Goal: Information Seeking & Learning: Learn about a topic

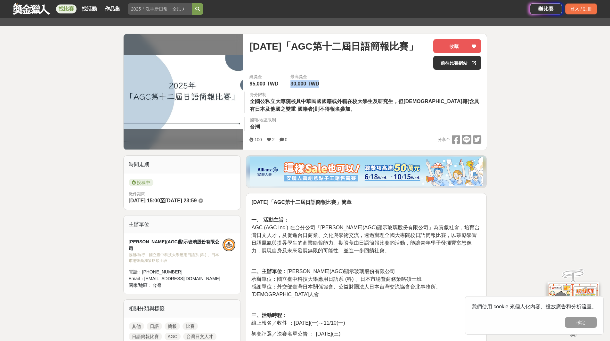
drag, startPoint x: 0, startPoint y: 0, endPoint x: 320, endPoint y: 86, distance: 331.2
click at [320, 86] on div "最高獎金 30,000 TWD" at bounding box center [305, 81] width 41 height 14
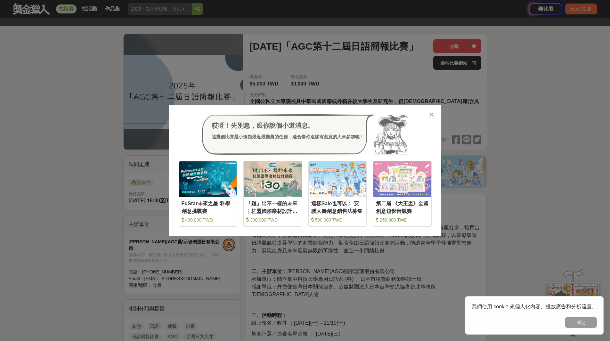
click at [433, 114] on icon at bounding box center [431, 115] width 5 height 6
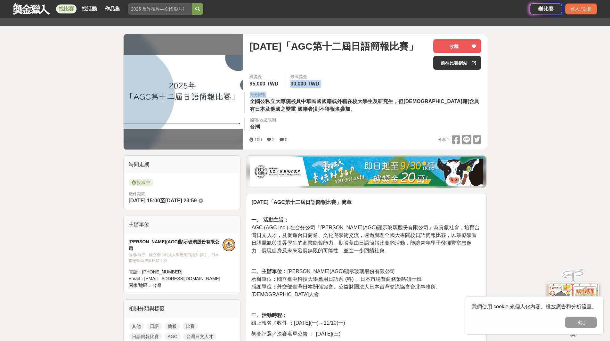
drag, startPoint x: 292, startPoint y: 85, endPoint x: 333, endPoint y: 88, distance: 41.4
click at [333, 88] on div "總獎金 95,000 TWD 最高獎金 30,000 TWD 身分限制 全國公私立大專院校具中華民國國籍或外籍在校大學生及研究生，但[DEMOGRAPHIC_…" at bounding box center [365, 104] width 242 height 61
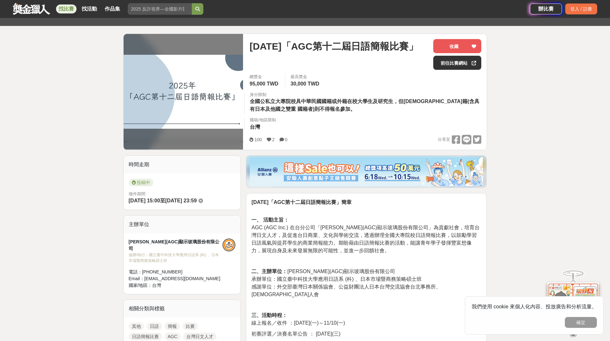
click at [368, 110] on div "身分限制 全國公私立大專院校具中華民國國籍或外籍在校大學生及研究生，但[DEMOGRAPHIC_DATA]籍(含具有日本及他國之雙重 國籍者)則不得報名參加。" at bounding box center [365, 103] width 242 height 22
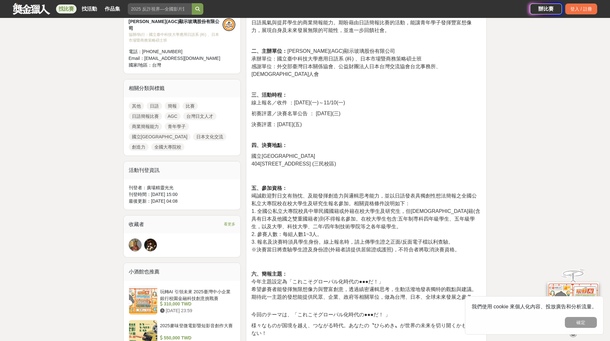
scroll to position [288, 0]
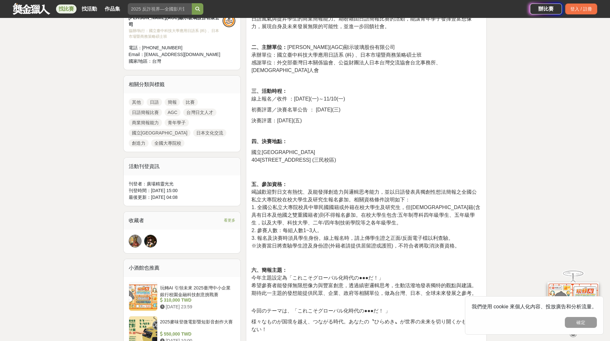
drag, startPoint x: 290, startPoint y: 117, endPoint x: 315, endPoint y: 114, distance: 25.2
click at [316, 117] on p "決賽評選：[DATE](五)" at bounding box center [367, 121] width 230 height 8
drag, startPoint x: 285, startPoint y: 102, endPoint x: 314, endPoint y: 116, distance: 33.1
click at [306, 107] on span "初賽評選／決賽名單公告 ： [DATE](三)" at bounding box center [296, 109] width 89 height 5
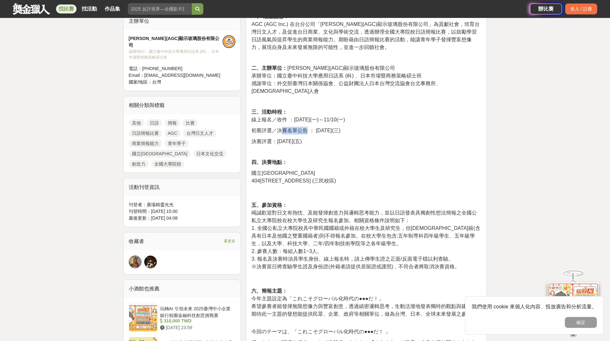
scroll to position [256, 0]
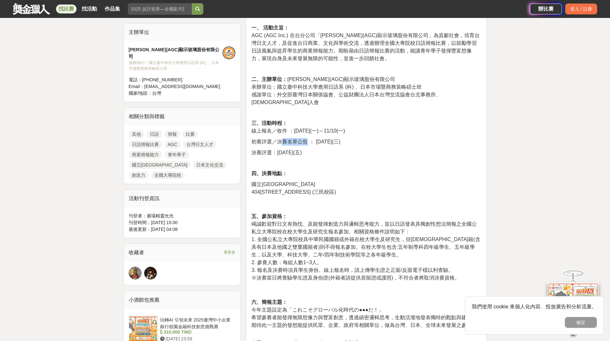
drag, startPoint x: 316, startPoint y: 134, endPoint x: 349, endPoint y: 160, distance: 41.8
click at [355, 138] on p "初賽評選／決賽名單公告 ： [DATE](三)" at bounding box center [367, 142] width 230 height 8
drag, startPoint x: 278, startPoint y: 146, endPoint x: 318, endPoint y: 148, distance: 39.5
click at [319, 149] on p "決賽評選：[DATE](五)" at bounding box center [367, 153] width 230 height 8
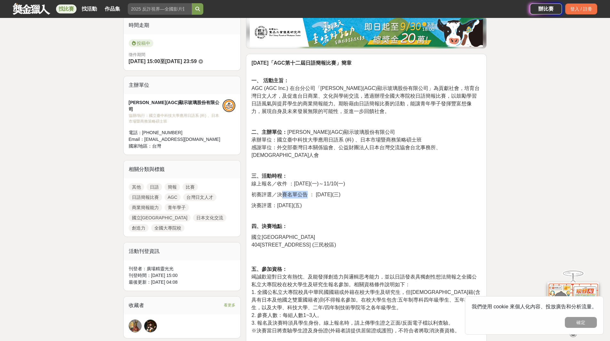
scroll to position [192, 0]
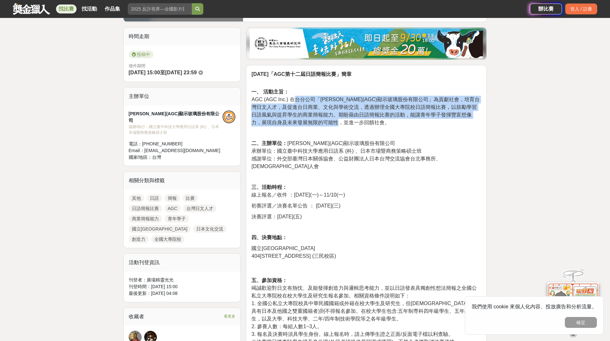
drag, startPoint x: 294, startPoint y: 98, endPoint x: 358, endPoint y: 127, distance: 69.4
click at [358, 126] on p "一、 活動主旨： AGC (AGC Inc.) 在台分公司「[PERSON_NAME](AGC)顯示玻璃股份有限公司」為貢獻社會，培育台灣日文人才，及促進台日…" at bounding box center [367, 103] width 230 height 45
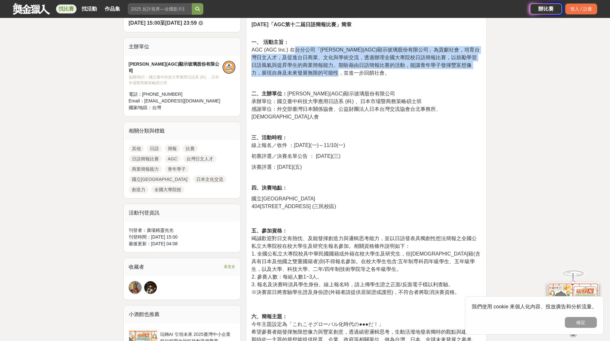
scroll to position [256, 0]
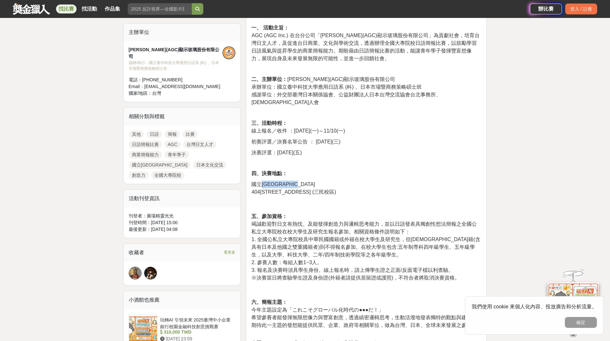
drag, startPoint x: 261, startPoint y: 179, endPoint x: 318, endPoint y: 179, distance: 56.4
click at [315, 182] on span "國立[GEOGRAPHIC_DATA]" at bounding box center [284, 184] width 64 height 5
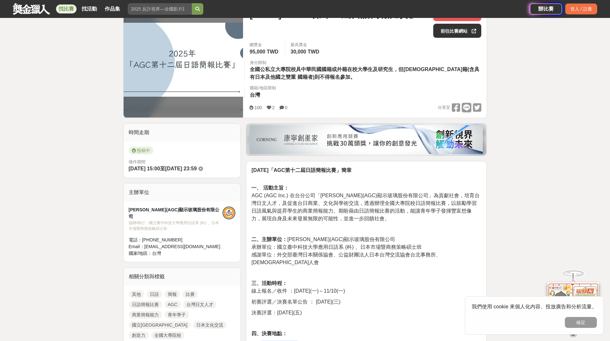
scroll to position [64, 0]
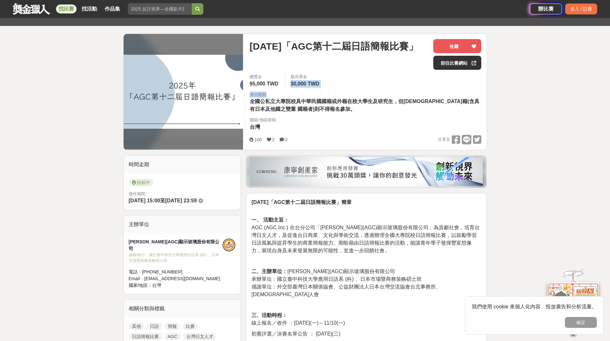
drag, startPoint x: 293, startPoint y: 84, endPoint x: 343, endPoint y: 86, distance: 50.0
click at [343, 86] on div "總獎金 95,000 TWD 最高獎金 30,000 TWD 身分限制 全國公私立大專院校具中華民國國籍或外籍在校大學生及研究生，但[DEMOGRAPHIC_…" at bounding box center [365, 104] width 242 height 61
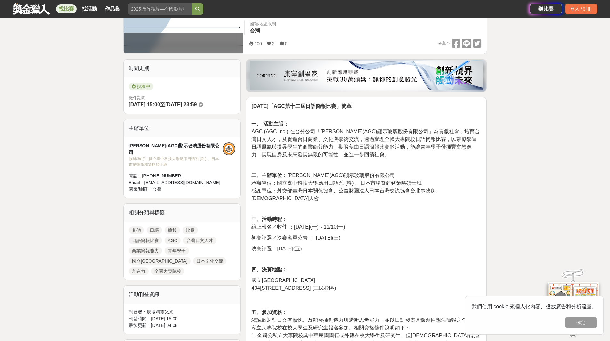
scroll to position [192, 0]
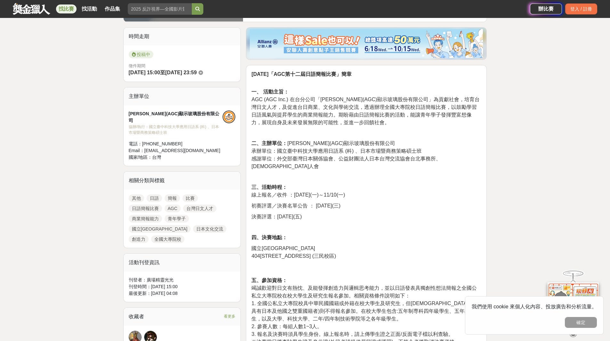
drag, startPoint x: 333, startPoint y: 187, endPoint x: 349, endPoint y: 187, distance: 15.4
click at [345, 192] on span "線上報名／收件 ：[DATE](一)～11/10(一)" at bounding box center [299, 194] width 94 height 5
drag, startPoint x: 329, startPoint y: 198, endPoint x: 328, endPoint y: 221, distance: 22.8
click at [341, 203] on span "初賽評選／決賽名單公告 ： [DATE](三)" at bounding box center [296, 205] width 89 height 5
drag, startPoint x: 291, startPoint y: 211, endPoint x: 307, endPoint y: 209, distance: 16.2
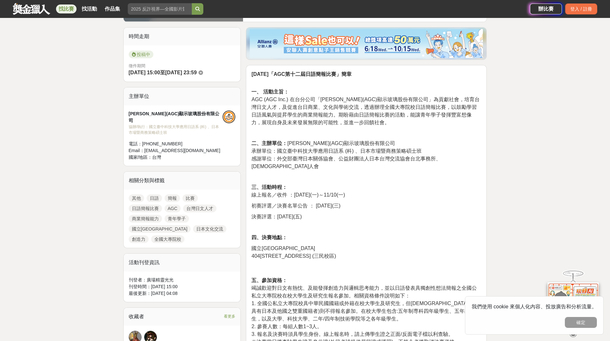
click at [302, 214] on span "決賽評選：[DATE](五)" at bounding box center [277, 216] width 50 height 5
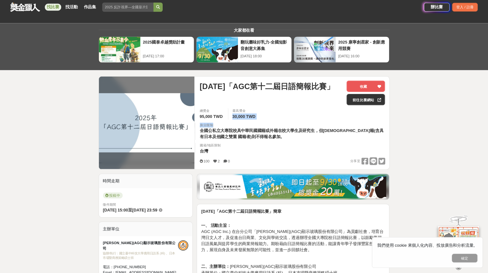
scroll to position [0, 0]
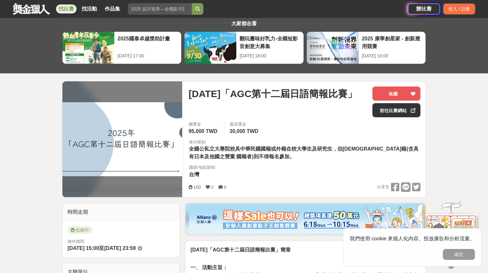
scroll to position [26, 0]
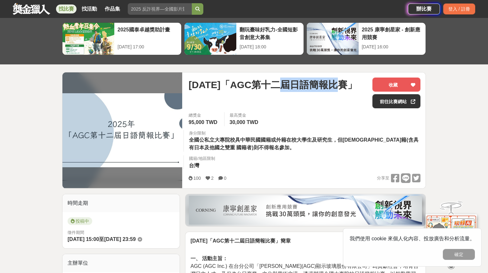
drag, startPoint x: 292, startPoint y: 86, endPoint x: 345, endPoint y: 87, distance: 52.9
click at [345, 87] on span "[DATE]「AGC第十二屆日語簡報比賽」" at bounding box center [273, 85] width 169 height 14
copy span "日語簡報比賽"
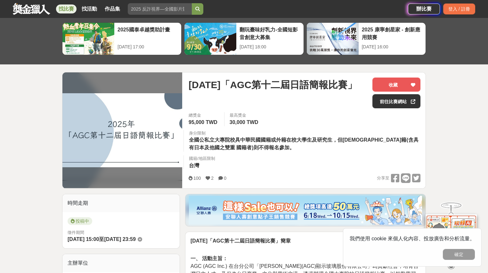
click at [268, 164] on div "總獎金 95,000 TWD 最高獎金 30,000 TWD 身分限制 全國公私立大專院校具中華民國國籍或外籍在校大學生及研究生，但[DEMOGRAPHIC_…" at bounding box center [305, 142] width 242 height 61
drag, startPoint x: 230, startPoint y: 122, endPoint x: 275, endPoint y: 119, distance: 45.3
click at [275, 119] on div "總獎金 95,000 TWD 最高獎金 30,000 TWD 身分限制 全國公私立大專院校具中華民國國籍或外籍在校大學生及研究生，但[DEMOGRAPHIC_…" at bounding box center [305, 142] width 242 height 61
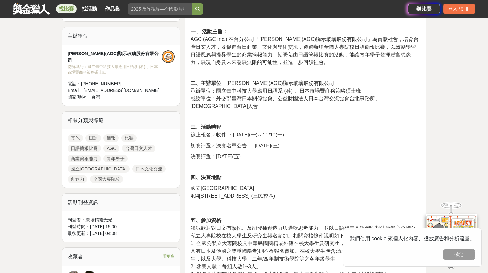
scroll to position [256, 0]
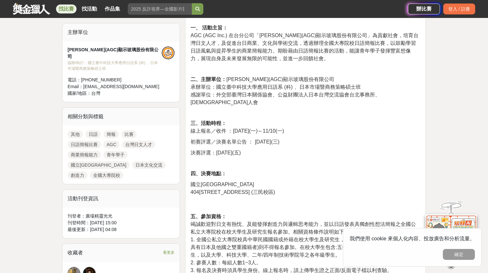
drag, startPoint x: 267, startPoint y: 123, endPoint x: 298, endPoint y: 126, distance: 30.8
click at [298, 126] on p "三、活動時程： 線上報名／收件 ：[DATE](一)～11/10(一)" at bounding box center [306, 127] width 230 height 15
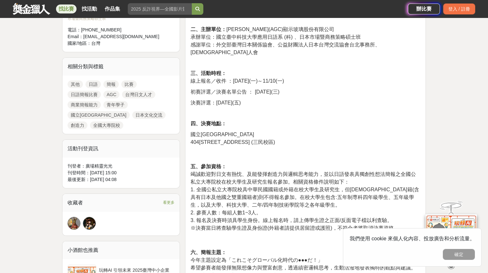
scroll to position [308, 0]
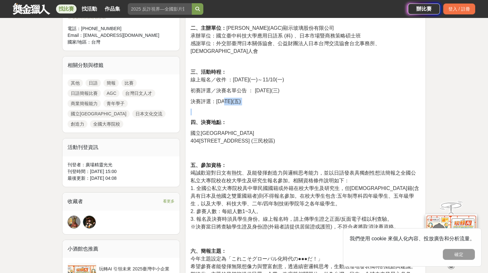
drag, startPoint x: 226, startPoint y: 95, endPoint x: 268, endPoint y: 98, distance: 41.8
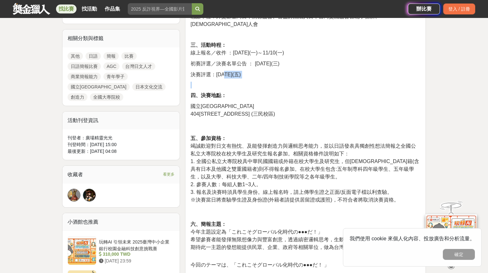
scroll to position [359, 0]
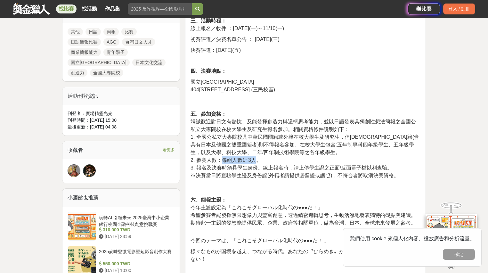
drag, startPoint x: 223, startPoint y: 153, endPoint x: 258, endPoint y: 154, distance: 34.6
click at [258, 157] on span "2. 參賽人數：每組人數1~3人。" at bounding box center [226, 159] width 71 height 5
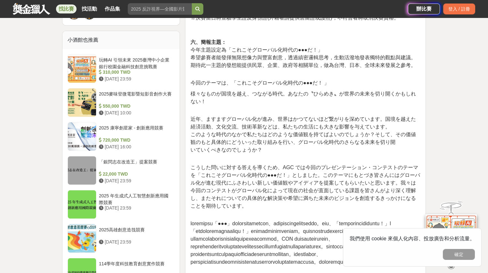
scroll to position [538, 0]
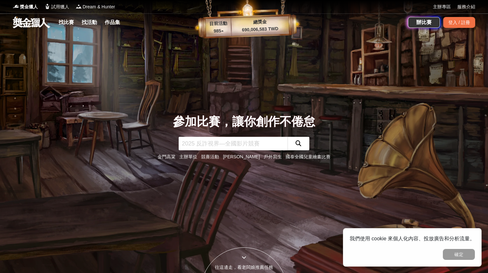
click at [202, 148] on input "text" at bounding box center [233, 143] width 109 height 13
paste input "日語簡報比賽"
drag, startPoint x: 195, startPoint y: 146, endPoint x: 204, endPoint y: 144, distance: 9.9
click at [204, 144] on input "日語簡報比賽" at bounding box center [233, 143] width 109 height 13
type input "日語比賽"
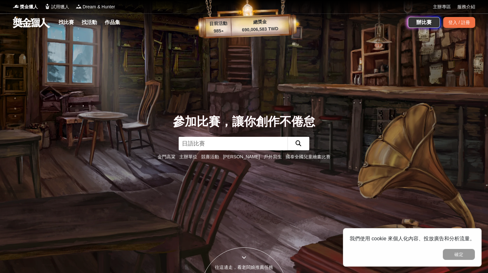
click button "submit" at bounding box center [299, 143] width 22 height 13
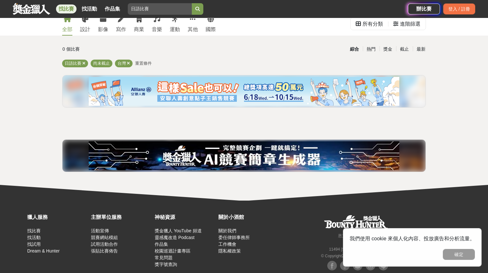
scroll to position [37, 0]
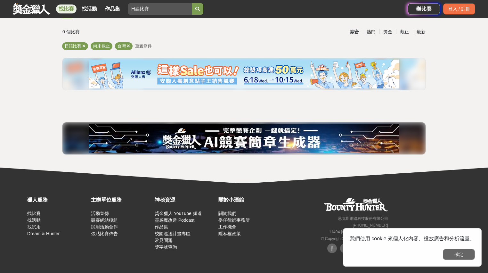
click at [459, 254] on button "確定" at bounding box center [459, 254] width 32 height 11
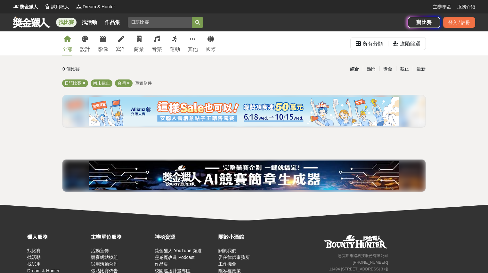
scroll to position [0, 0]
click at [70, 83] on span "日語比賽" at bounding box center [73, 83] width 17 height 5
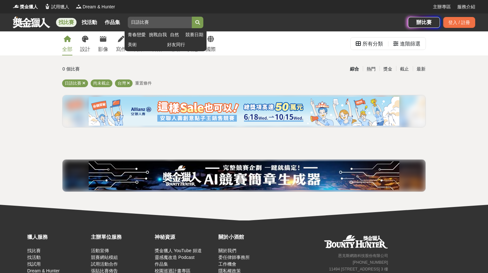
click at [140, 23] on input "日語比賽" at bounding box center [160, 23] width 64 height 12
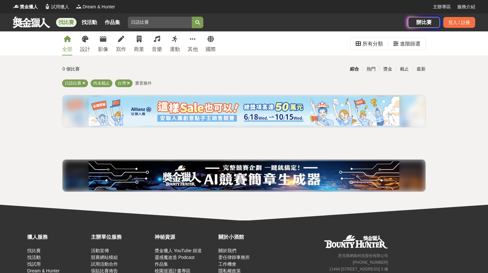
drag, startPoint x: 154, startPoint y: 24, endPoint x: 123, endPoint y: 22, distance: 31.5
click at [123, 22] on div "找比賽 找活動 作品集 日語比賽 青春戀愛 挑戰自我 自然 競賽日期 美術 好友同行" at bounding box center [210, 22] width 395 height 18
